Goal: Task Accomplishment & Management: Use online tool/utility

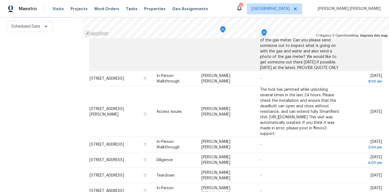
scroll to position [111, 0]
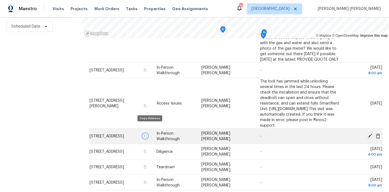
click at [147, 134] on icon "button" at bounding box center [145, 135] width 3 height 3
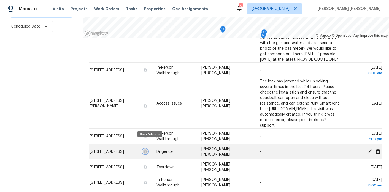
click at [147, 150] on icon "button" at bounding box center [145, 151] width 3 height 3
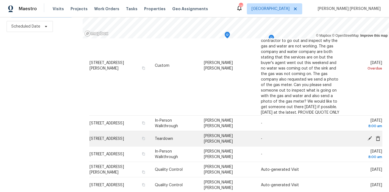
scroll to position [61, 0]
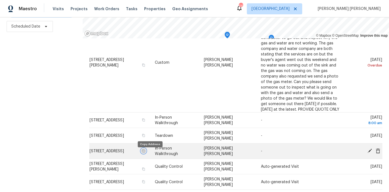
click at [145, 152] on icon "button" at bounding box center [143, 150] width 3 height 3
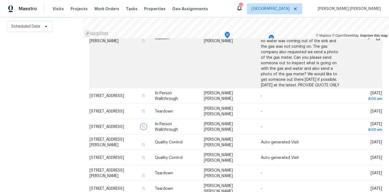
scroll to position [87, 0]
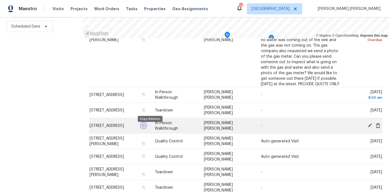
click at [146, 128] on button "button" at bounding box center [143, 125] width 5 height 5
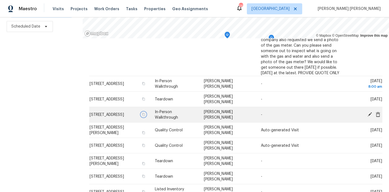
scroll to position [100, 0]
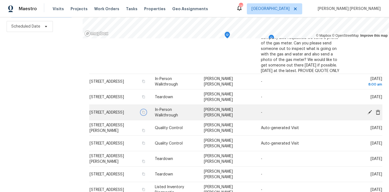
click at [145, 113] on icon "button" at bounding box center [143, 111] width 3 height 3
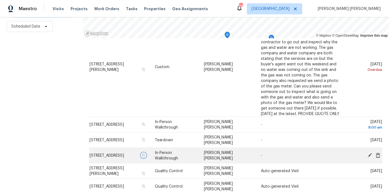
scroll to position [54, 0]
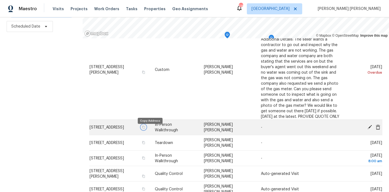
click at [145, 128] on icon "button" at bounding box center [143, 126] width 3 height 3
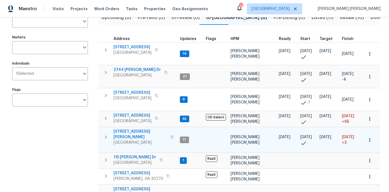
scroll to position [69, 0]
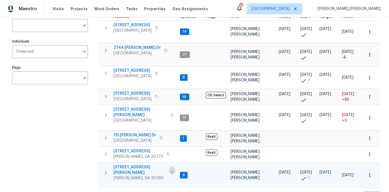
click at [171, 171] on icon "button" at bounding box center [172, 172] width 3 height 3
click at [107, 169] on icon "button" at bounding box center [105, 172] width 7 height 7
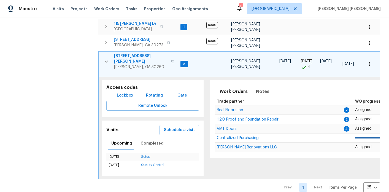
scroll to position [184, 0]
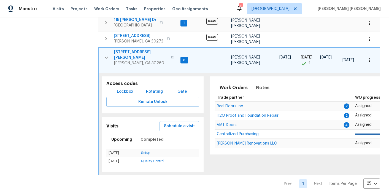
click at [122, 88] on span "Lockbox" at bounding box center [125, 91] width 17 height 7
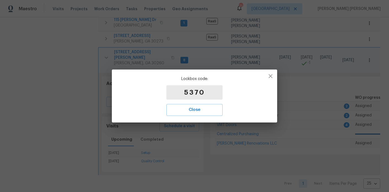
click at [203, 90] on p "5370" at bounding box center [194, 92] width 56 height 14
copy p "5370"
click at [270, 77] on icon "button" at bounding box center [270, 76] width 7 height 7
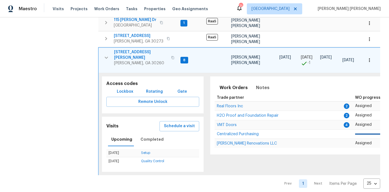
click at [169, 51] on button "button" at bounding box center [172, 57] width 7 height 13
click at [121, 49] on span "2217 Willoby Ct" at bounding box center [141, 54] width 54 height 11
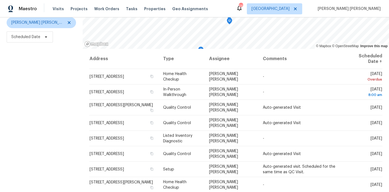
scroll to position [78, 0]
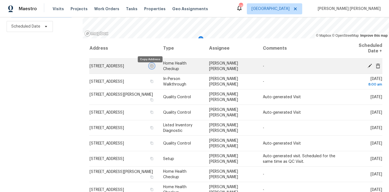
click at [150, 67] on icon "button" at bounding box center [151, 65] width 3 height 3
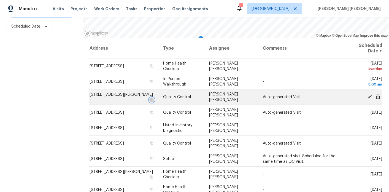
click at [150, 99] on icon "button" at bounding box center [151, 99] width 3 height 3
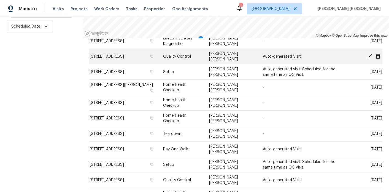
scroll to position [0, 0]
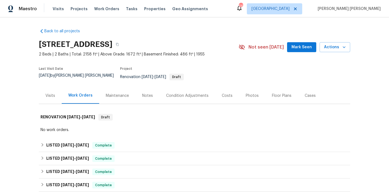
scroll to position [186, 0]
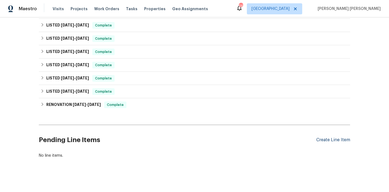
click at [343, 137] on div "Create Line Item" at bounding box center [333, 139] width 34 height 5
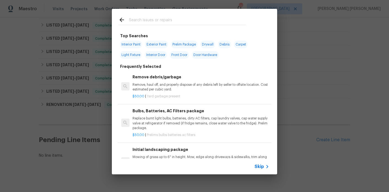
click at [160, 20] on input "text" at bounding box center [187, 21] width 117 height 8
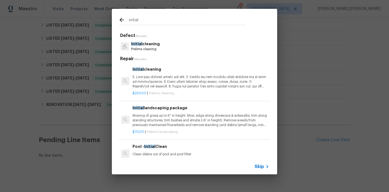
type input "initial"
click at [153, 88] on p at bounding box center [201, 82] width 137 height 14
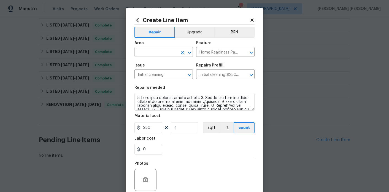
click at [162, 50] on input "text" at bounding box center [155, 52] width 43 height 9
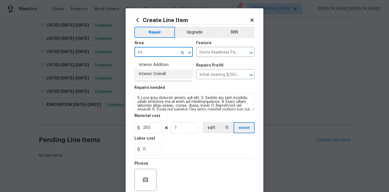
click at [162, 74] on li "Interior Overall" at bounding box center [163, 73] width 58 height 9
type input "Interior Overall"
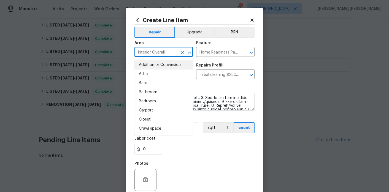
click at [164, 47] on div "Area" at bounding box center [163, 44] width 58 height 7
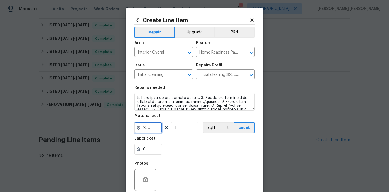
click at [152, 128] on input "250" at bounding box center [148, 127] width 28 height 11
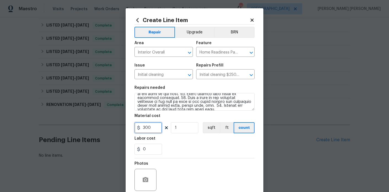
type input "300"
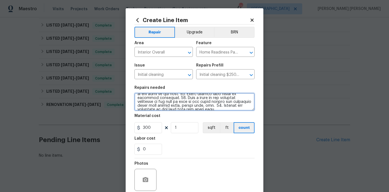
click at [244, 107] on textarea at bounding box center [194, 102] width 120 height 18
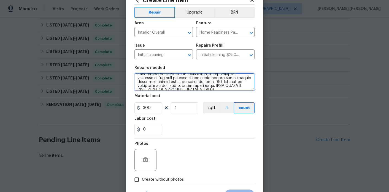
scroll to position [46, 0]
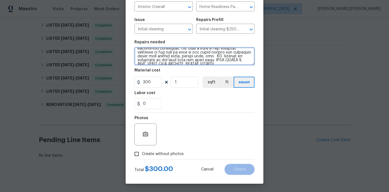
type textarea "1. Wipe down exterior doors and trim. 2. Clean out all exterior light fixtures …"
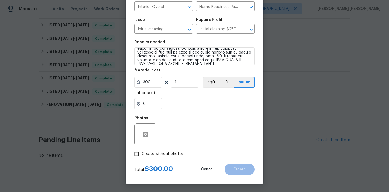
click at [170, 150] on label "Create without photos" at bounding box center [157, 153] width 52 height 10
click at [142, 150] on input "Create without photos" at bounding box center [136, 153] width 10 height 10
checkbox input "true"
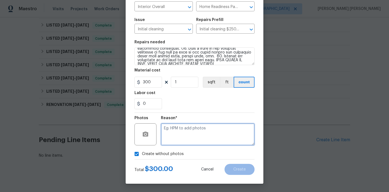
click at [196, 129] on textarea at bounding box center [208, 134] width 94 height 22
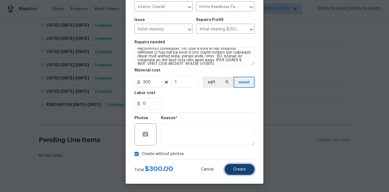
click at [245, 174] on button "Create" at bounding box center [240, 169] width 30 height 11
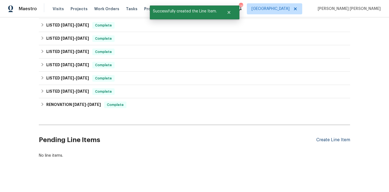
click at [325, 137] on div "Create Line Item" at bounding box center [333, 139] width 34 height 5
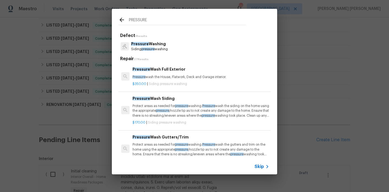
type input "PRESSURE"
click at [152, 49] on span "pressure" at bounding box center [147, 48] width 13 height 3
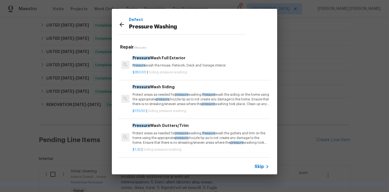
click at [171, 102] on p "Protect areas as needed for pressure washing. Pressure wash the siding on the h…" at bounding box center [201, 99] width 137 height 14
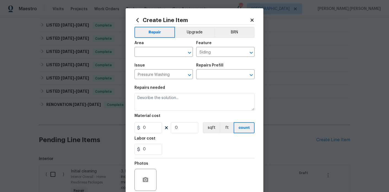
type textarea "Protect areas as needed for pressure washing. Pressure wash the siding on the h…"
type input "1"
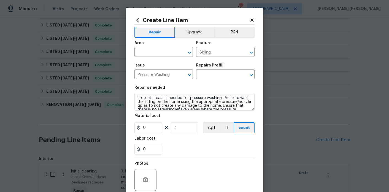
type input "Pressure Wash Siding $170.00"
type input "170"
click at [136, 18] on icon at bounding box center [137, 20] width 6 height 6
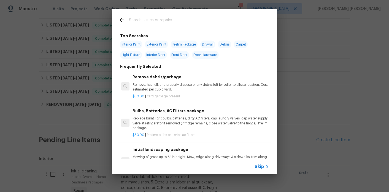
click at [156, 21] on input "text" at bounding box center [187, 21] width 117 height 8
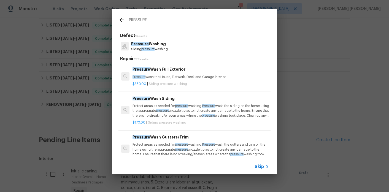
type input "PRESSURE"
click at [168, 77] on p "Pressure wash the House, Flatwork, Deck and Garage interior." at bounding box center [201, 77] width 137 height 5
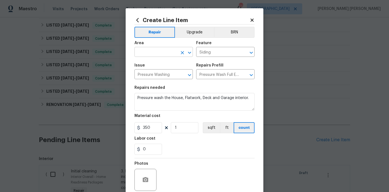
click at [164, 56] on input "text" at bounding box center [155, 52] width 43 height 9
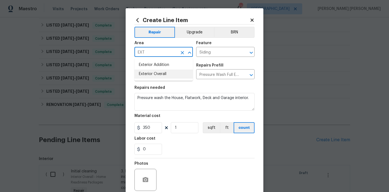
click at [159, 75] on li "Exterior Overall" at bounding box center [163, 73] width 58 height 9
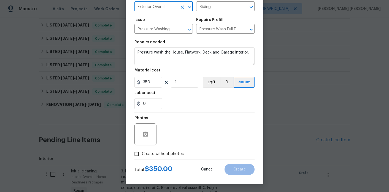
type input "Exterior Overall"
click at [145, 139] on button "button" at bounding box center [145, 134] width 13 height 13
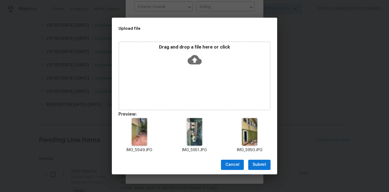
click at [257, 162] on span "Submit" at bounding box center [259, 164] width 13 height 7
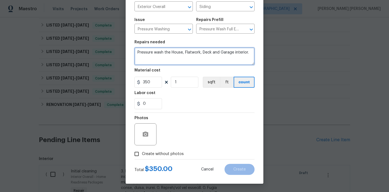
click at [216, 56] on textarea "Pressure wash the House, Flatwork, Deck and Garage interior." at bounding box center [194, 56] width 120 height 18
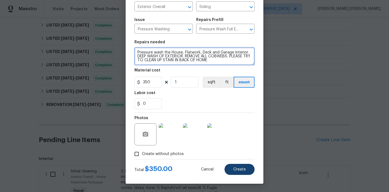
type textarea "Pressure wash the House, Flatwork, Deck and Garage interior. DEEP WASH OF EXTER…"
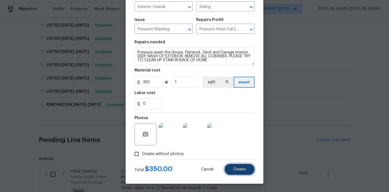
click at [236, 172] on button "Create" at bounding box center [240, 169] width 30 height 11
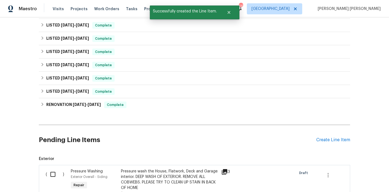
click at [334, 137] on div "Create Line Item" at bounding box center [333, 139] width 34 height 5
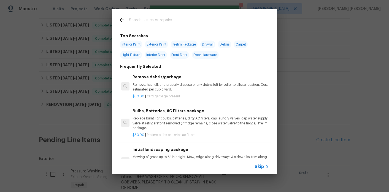
click at [170, 16] on div at bounding box center [182, 20] width 141 height 22
click at [167, 20] on input "text" at bounding box center [187, 21] width 117 height 8
type input "C"
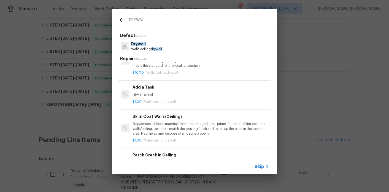
scroll to position [181, 0]
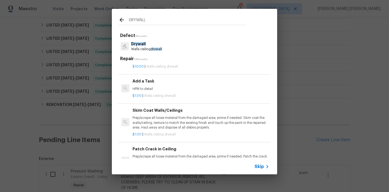
type input "DRYWALL"
click at [143, 95] on p "$1.00 | Walls ceiling drywall" at bounding box center [201, 95] width 137 height 5
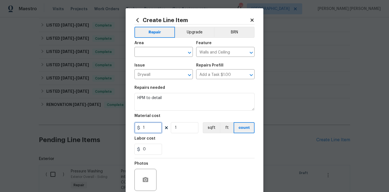
click at [145, 127] on input "1" at bounding box center [148, 127] width 28 height 11
type input "75"
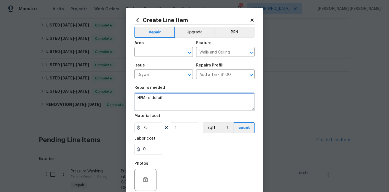
click at [178, 103] on textarea "HPM to detail" at bounding box center [194, 102] width 120 height 18
type textarea "HPM to detail - PLEASE INSPECT ALL CEILINGS FOR WATER LEAKS."
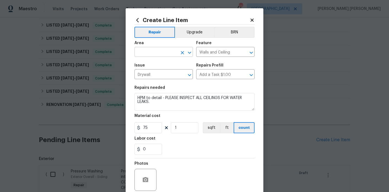
click at [147, 53] on input "text" at bounding box center [155, 52] width 43 height 9
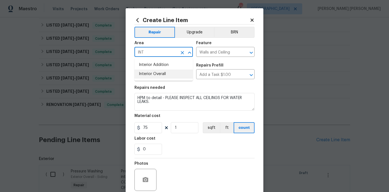
click at [158, 76] on li "Interior Overall" at bounding box center [163, 73] width 58 height 9
type input "Interior Overall"
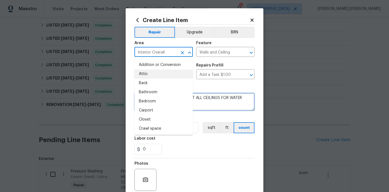
click at [225, 105] on textarea "HPM to detail - PLEASE INSPECT ALL CEILINGS FOR WATER LEAKS." at bounding box center [194, 102] width 120 height 18
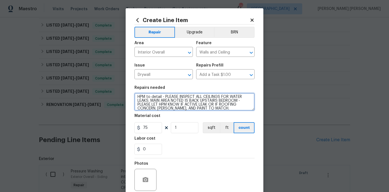
scroll to position [46, 0]
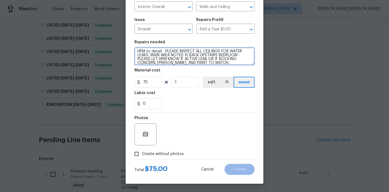
type textarea "HPM to detail - PLEASE INSPECT ALL CEILINGS FOR WATER LEAKS. MAIN AREA NOTED IS…"
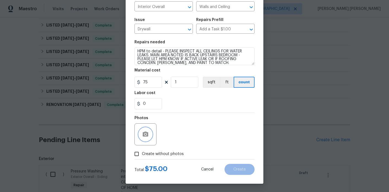
click at [145, 134] on circle "button" at bounding box center [146, 134] width 2 height 2
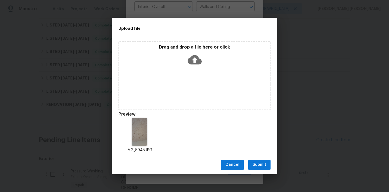
click at [260, 167] on span "Submit" at bounding box center [259, 164] width 13 height 7
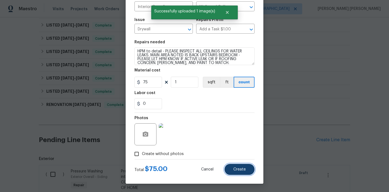
click at [239, 169] on span "Create" at bounding box center [239, 169] width 12 height 4
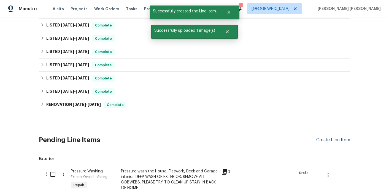
click at [340, 138] on div "Create Line Item" at bounding box center [333, 139] width 34 height 5
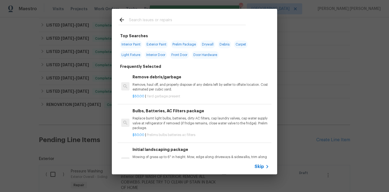
click at [148, 15] on div at bounding box center [182, 20] width 141 height 22
click at [146, 19] on input "text" at bounding box center [187, 21] width 117 height 8
click at [168, 116] on div "Bulbs, Batteries, AC Filters package Replace burnt light bulbs, batteries, dirt…" at bounding box center [201, 119] width 137 height 23
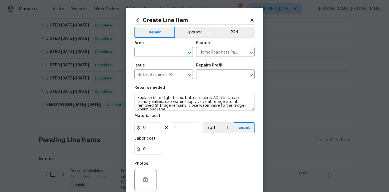
type input "Bulbs, Batteries, AC Filters package $50.00"
type input "50"
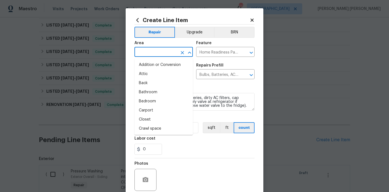
click at [156, 55] on input "text" at bounding box center [155, 52] width 43 height 9
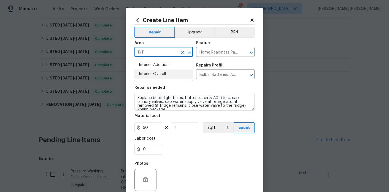
click at [158, 75] on li "Interior Overall" at bounding box center [163, 73] width 58 height 9
type input "Interior Overall"
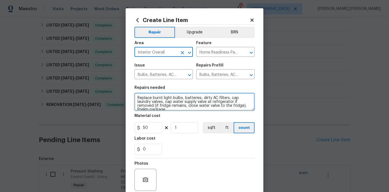
click at [168, 108] on textarea "Replace burnt light bulbs, batteries, dirty AC filters, cap laundry valves, cap…" at bounding box center [194, 102] width 120 height 18
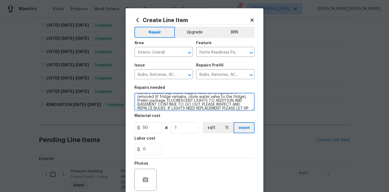
scroll to position [13, 0]
click at [144, 106] on textarea "Replace burnt light bulbs, batteries, dirty AC filters, cap laundry valves, cap…" at bounding box center [194, 102] width 120 height 18
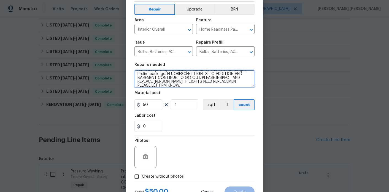
scroll to position [46, 0]
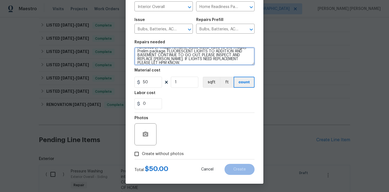
type textarea "Replace burnt light bulbs, batteries, dirty AC filters, cap laundry valves, cap…"
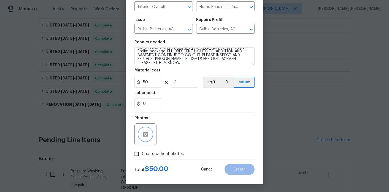
click at [145, 137] on icon "button" at bounding box center [145, 134] width 7 height 7
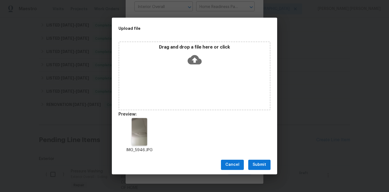
click at [262, 165] on span "Submit" at bounding box center [259, 164] width 13 height 7
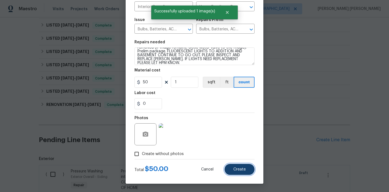
click at [243, 171] on span "Create" at bounding box center [239, 169] width 12 height 4
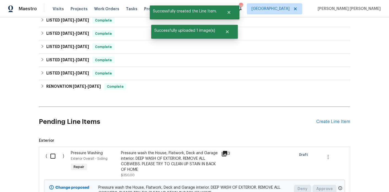
scroll to position [221, 0]
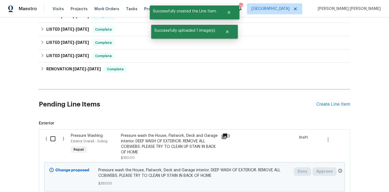
click at [53, 134] on input "checkbox" at bounding box center [55, 139] width 16 height 12
checkbox input "true"
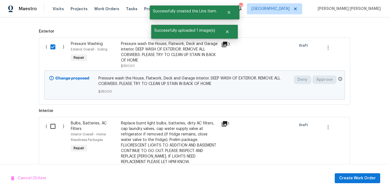
scroll to position [337, 0]
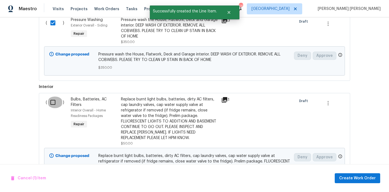
click at [53, 98] on input "checkbox" at bounding box center [55, 102] width 16 height 12
checkbox input "true"
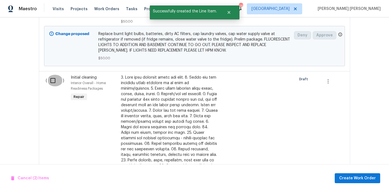
click at [52, 75] on input "checkbox" at bounding box center [55, 81] width 16 height 12
checkbox input "true"
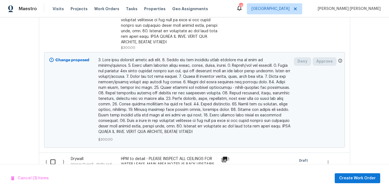
scroll to position [661, 0]
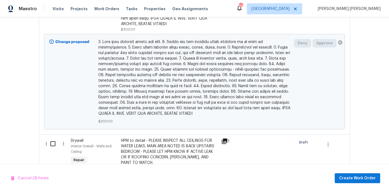
click at [53, 139] on input "checkbox" at bounding box center [55, 144] width 16 height 12
checkbox input "true"
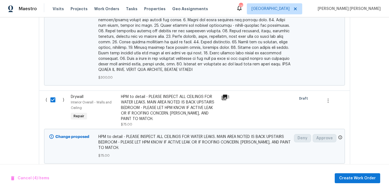
scroll to position [716, 0]
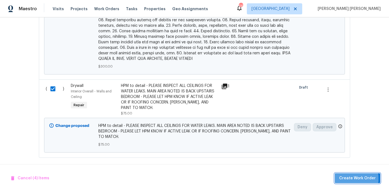
click at [343, 178] on span "Create Work Order" at bounding box center [357, 178] width 37 height 7
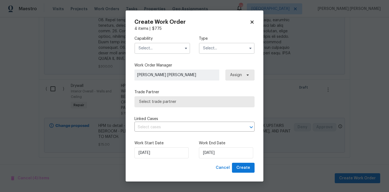
checkbox input "false"
click at [166, 44] on input "text" at bounding box center [162, 48] width 56 height 11
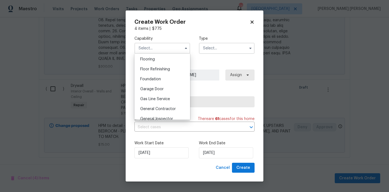
scroll to position [227, 0]
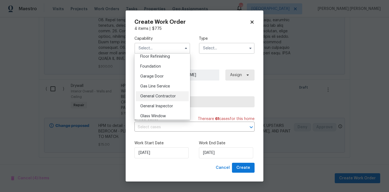
click at [171, 98] on span "General Contractor" at bounding box center [158, 96] width 36 height 4
type input "General Contractor"
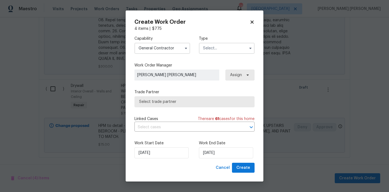
click at [220, 47] on input "text" at bounding box center [227, 48] width 56 height 11
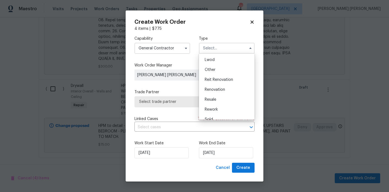
scroll to position [66, 0]
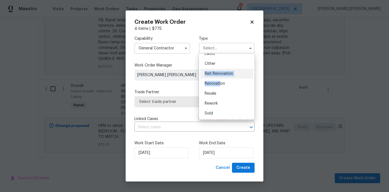
drag, startPoint x: 220, startPoint y: 83, endPoint x: 234, endPoint y: 70, distance: 18.5
click at [234, 70] on ul "Feedback Hoa Violation Incident Insured Lender Required Listed Lwod Other Reit …" at bounding box center [227, 86] width 56 height 66
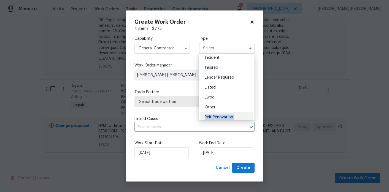
scroll to position [15, 0]
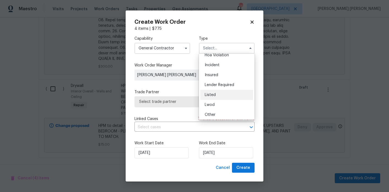
click at [214, 94] on span "Listed" at bounding box center [210, 95] width 11 height 4
type input "Listed"
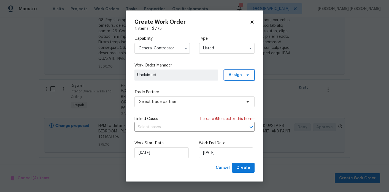
click at [232, 74] on span "Assign" at bounding box center [235, 75] width 13 height 6
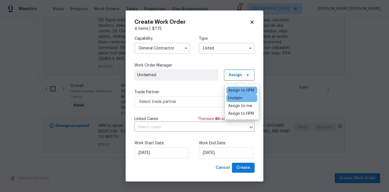
click at [239, 88] on div "Assign to HPM" at bounding box center [241, 91] width 26 height 6
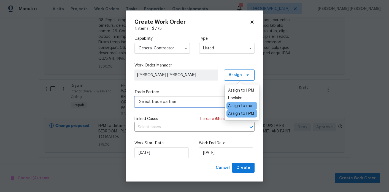
click at [191, 103] on span "Select trade partner" at bounding box center [190, 102] width 103 height 6
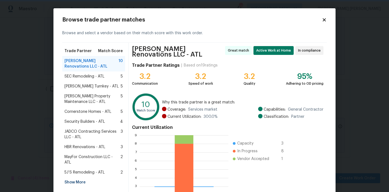
scroll to position [51, 0]
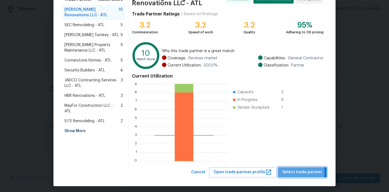
click at [299, 170] on span "Select trade partner" at bounding box center [302, 172] width 40 height 7
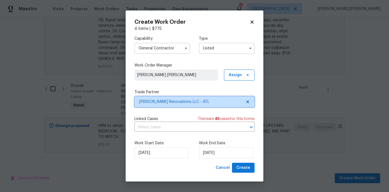
scroll to position [0, 0]
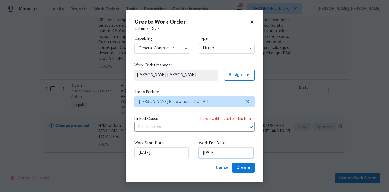
click at [218, 150] on input "[DATE]" at bounding box center [226, 152] width 54 height 11
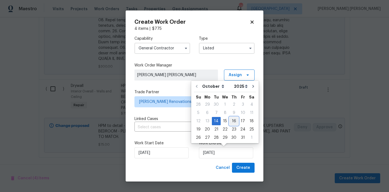
click at [233, 121] on div "16" at bounding box center [233, 121] width 9 height 8
type input "[DATE]"
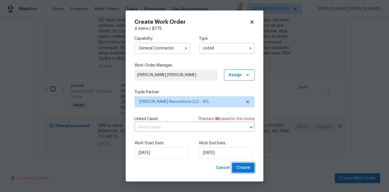
click at [249, 168] on span "Create" at bounding box center [243, 167] width 14 height 7
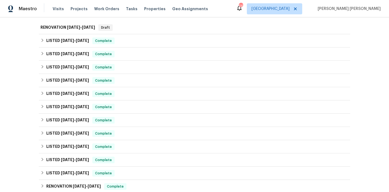
scroll to position [30, 0]
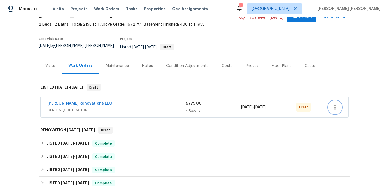
click at [333, 104] on icon "button" at bounding box center [335, 107] width 7 height 7
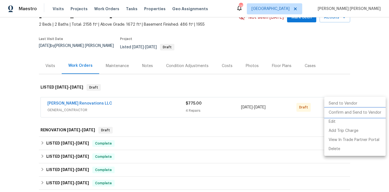
click at [336, 110] on li "Confirm and Send to Vendor" at bounding box center [354, 112] width 61 height 9
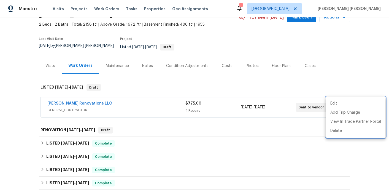
click at [315, 80] on div at bounding box center [194, 96] width 389 height 192
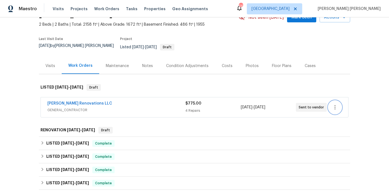
scroll to position [0, 0]
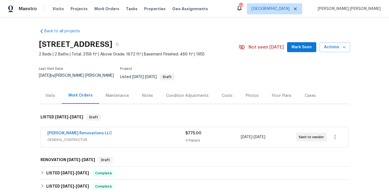
click at [150, 93] on div "Notes" at bounding box center [147, 96] width 11 height 6
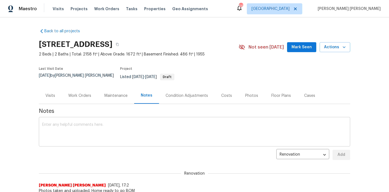
click at [115, 129] on textarea at bounding box center [194, 132] width 305 height 19
click at [121, 128] on textarea at bounding box center [194, 132] width 305 height 19
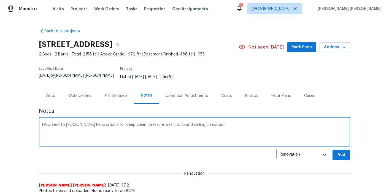
type textarea "LWO sent to [PERSON_NAME] Renovations for deep clean, pressure wash, bulb and c…"
click at [342, 153] on span "Add" at bounding box center [341, 154] width 9 height 7
